Goal: Information Seeking & Learning: Compare options

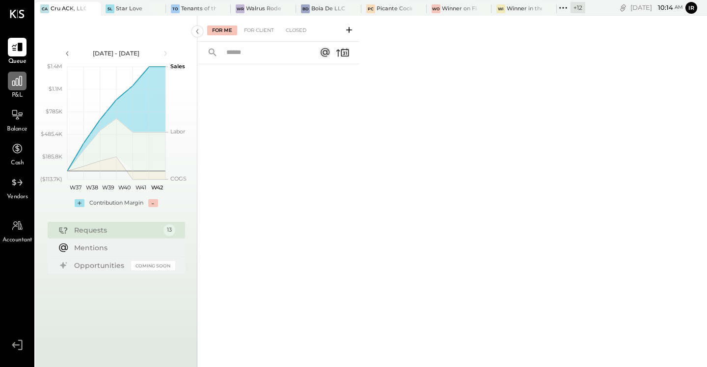
click at [26, 81] on div at bounding box center [17, 81] width 19 height 19
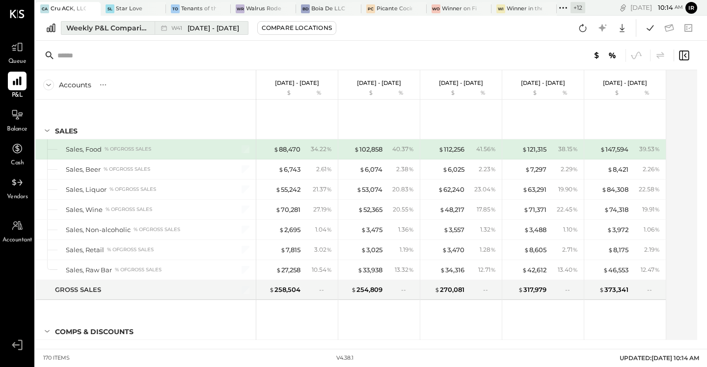
click at [95, 26] on div "Weekly P&L Comparison" at bounding box center [107, 28] width 82 height 10
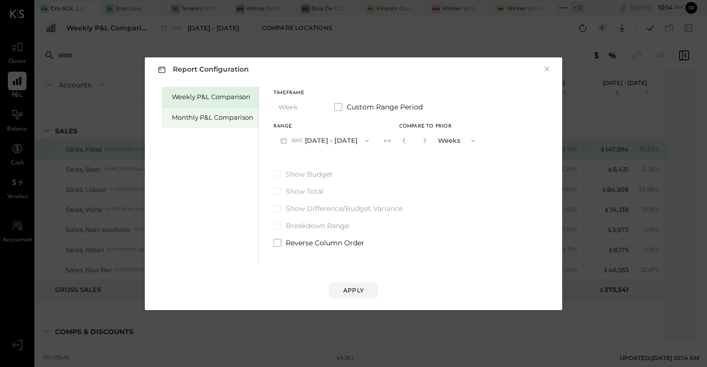
click at [190, 119] on div "Monthly P&L Comparison" at bounding box center [212, 117] width 81 height 9
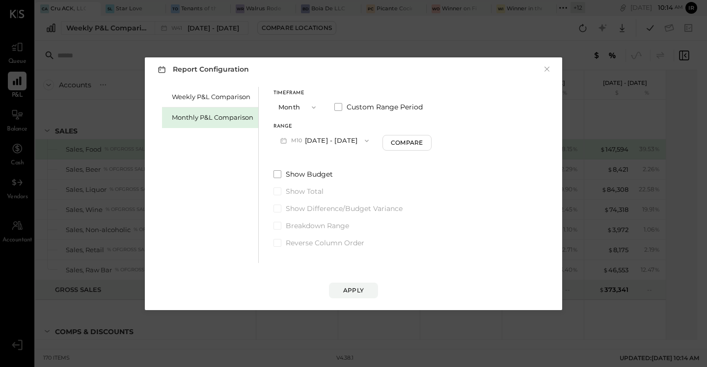
click at [341, 140] on button "M10 [DATE] - [DATE]" at bounding box center [324, 141] width 102 height 18
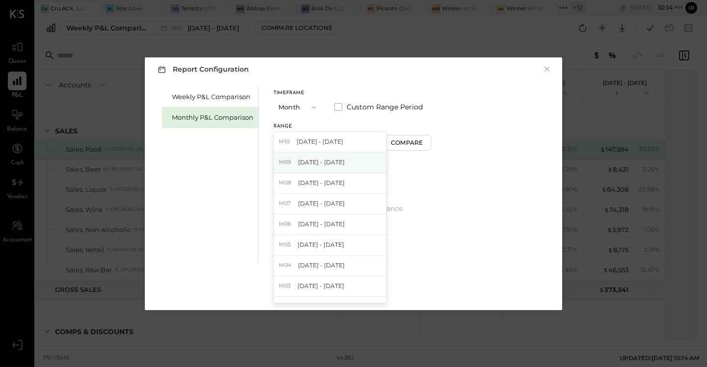
click at [346, 169] on div "M09 [DATE] - [DATE]" at bounding box center [330, 163] width 112 height 21
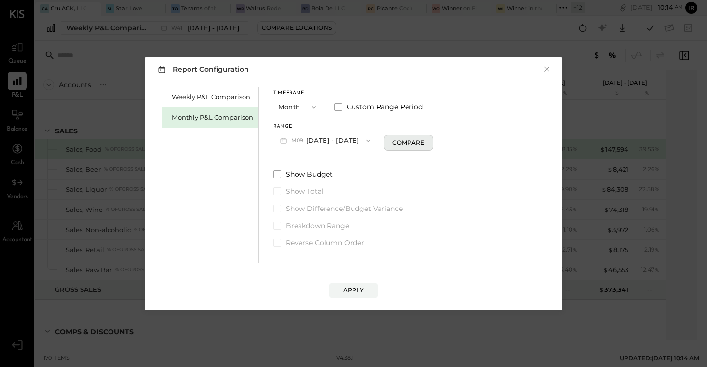
click at [407, 145] on div "Compare" at bounding box center [408, 142] width 32 height 8
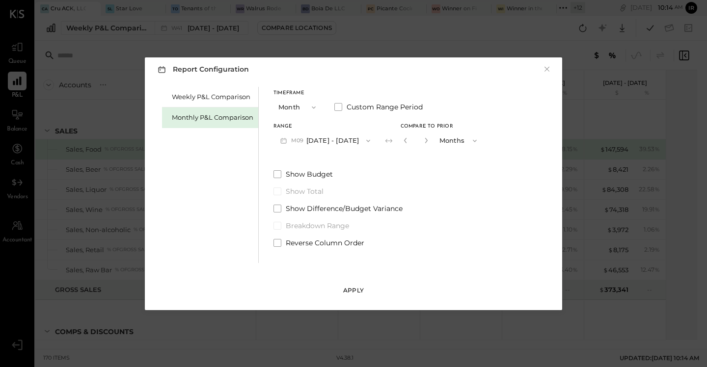
click at [369, 291] on button "Apply" at bounding box center [353, 291] width 49 height 16
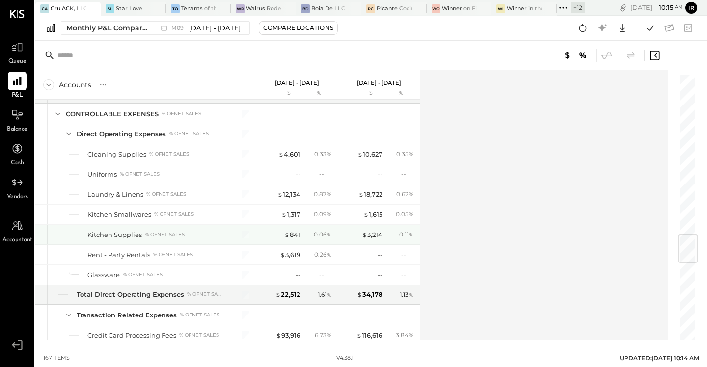
scroll to position [1349, 0]
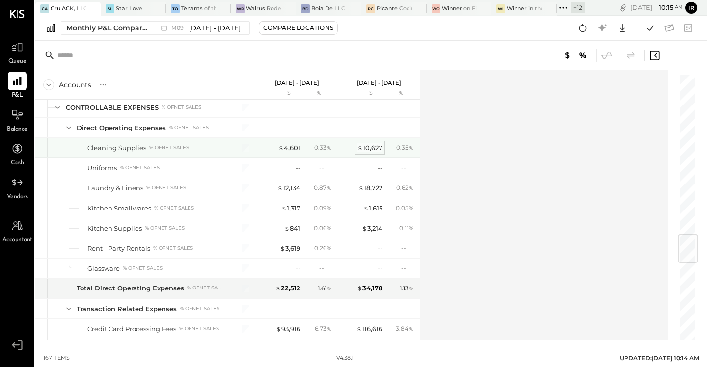
click at [379, 148] on div "$ 10,627" at bounding box center [369, 147] width 25 height 9
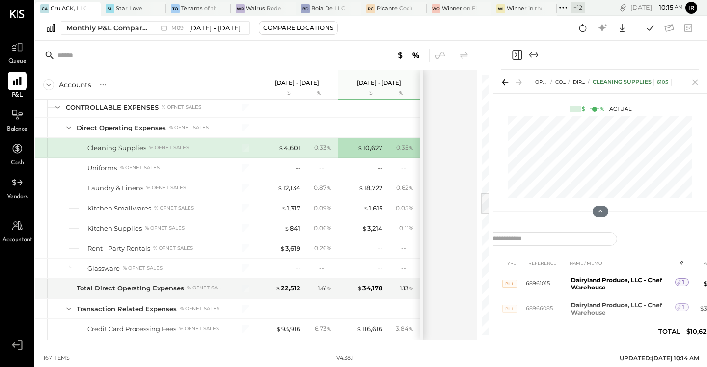
scroll to position [425, 0]
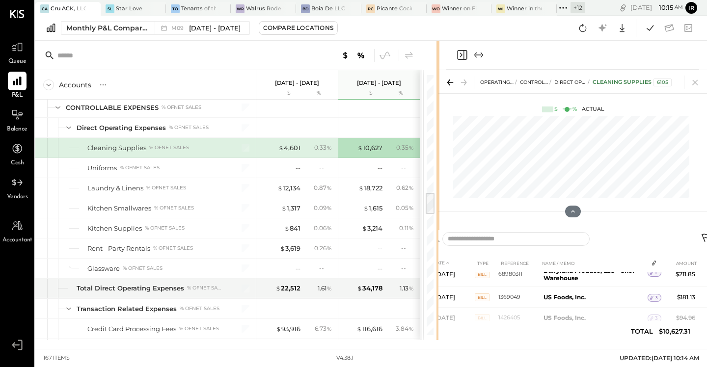
drag, startPoint x: 492, startPoint y: 142, endPoint x: 438, endPoint y: 154, distance: 55.3
click at [438, 154] on div "Accounts S % GL [DATE] - [DATE] $ % [DATE] - [DATE] $ % SALES Sales, Food % of …" at bounding box center [371, 190] width 672 height 299
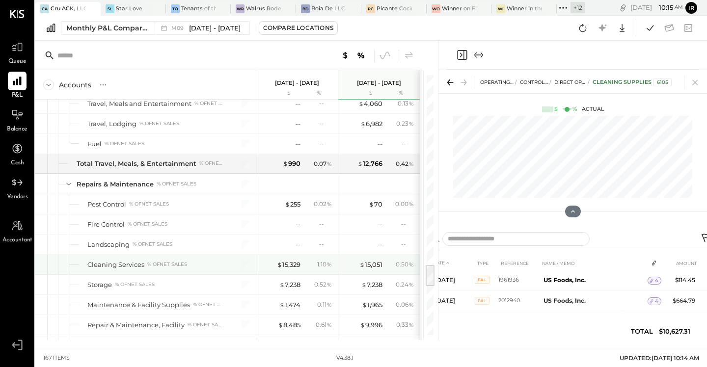
scroll to position [2184, 0]
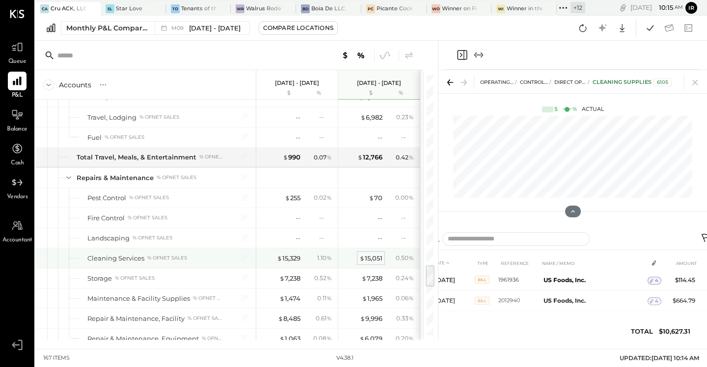
click at [377, 261] on div "$ 15,051" at bounding box center [370, 258] width 23 height 9
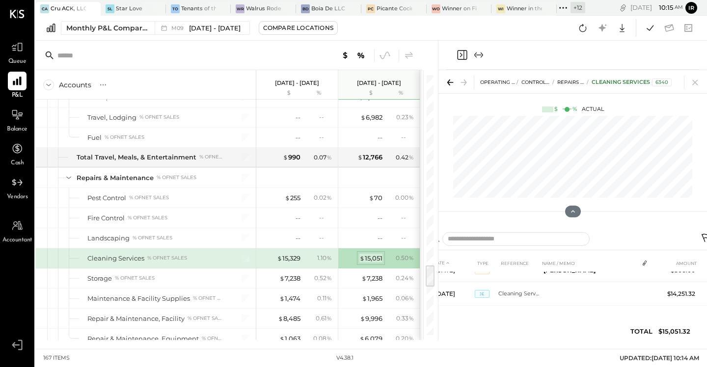
scroll to position [14, 0]
click at [292, 256] on div "$ 15,329" at bounding box center [289, 258] width 24 height 9
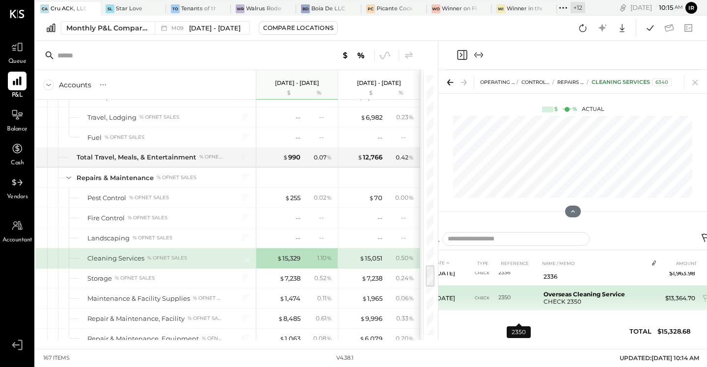
scroll to position [16, 0]
